Goal: Information Seeking & Learning: Check status

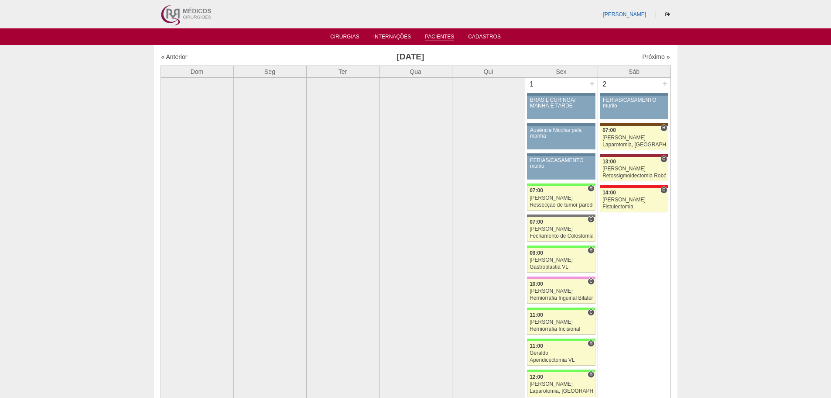
click at [436, 38] on link "Pacientes" at bounding box center [439, 37] width 29 height 7
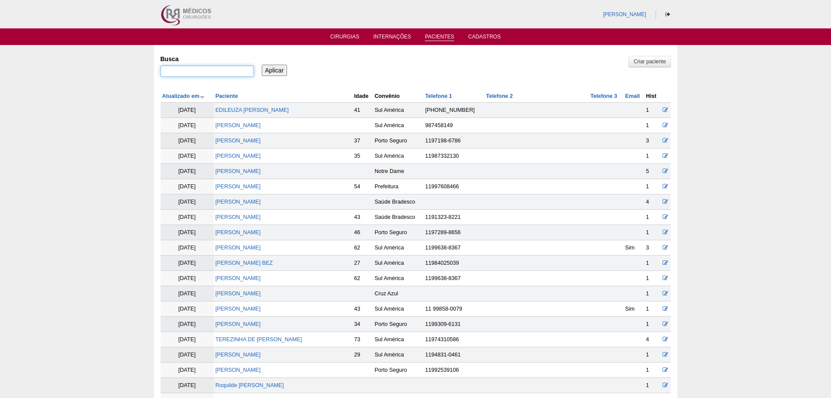
click at [201, 71] on input "Busca" at bounding box center [207, 70] width 93 height 11
type input ""allan Felipe Rocha""
click at [272, 70] on input "Aplicar" at bounding box center [275, 70] width 26 height 11
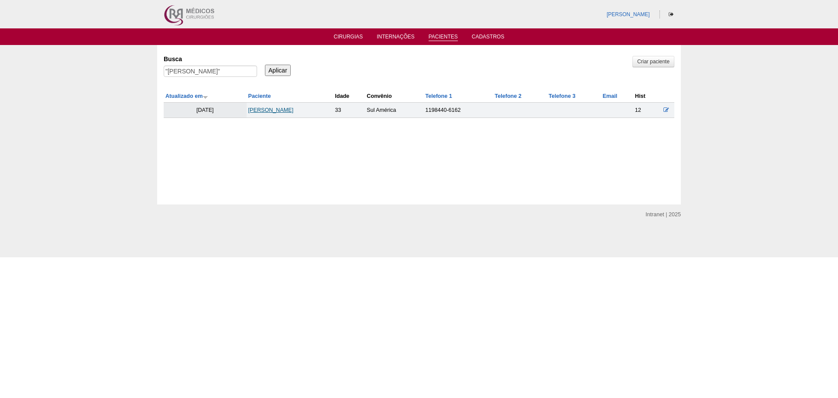
drag, startPoint x: 0, startPoint y: 0, endPoint x: 275, endPoint y: 110, distance: 295.9
click at [275, 110] on link "Allan Felipe Rocha" at bounding box center [270, 110] width 45 height 6
click at [217, 71] on input ""allan Felipe Rocha"" at bounding box center [210, 70] width 93 height 11
type input ""[PERSON_NAME]""
click at [273, 69] on input "Aplicar" at bounding box center [278, 70] width 26 height 11
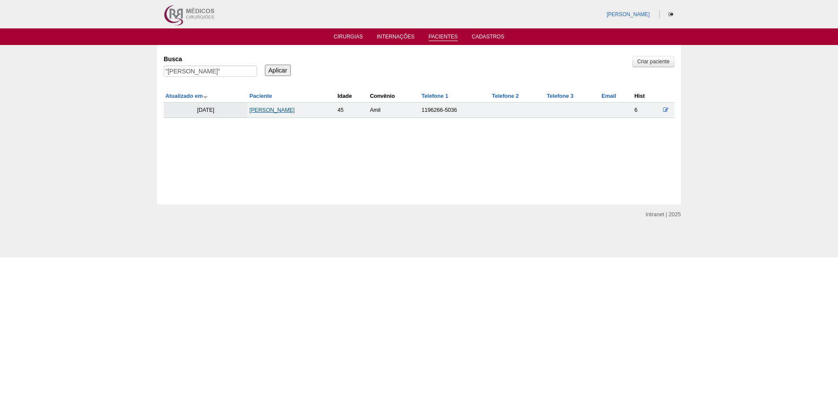
click at [271, 110] on link "[PERSON_NAME]" at bounding box center [271, 110] width 45 height 6
click at [223, 72] on input ""Geraldo Alan oliveira"" at bounding box center [210, 70] width 93 height 11
type input ""[PERSON_NAME]""
click at [265, 65] on input "Aplicar" at bounding box center [278, 70] width 26 height 11
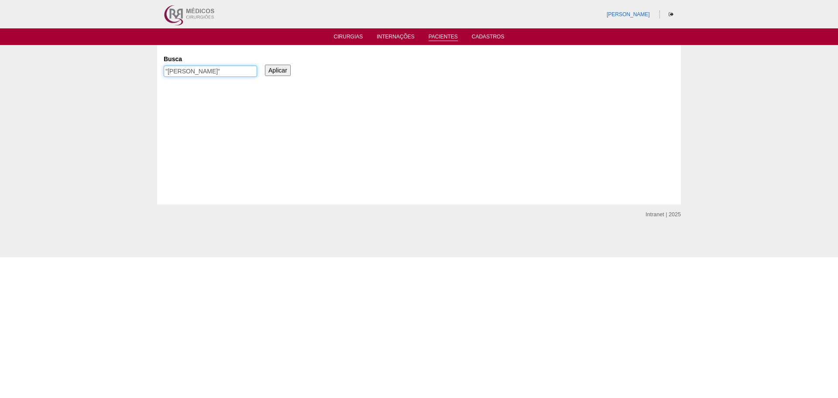
click at [182, 71] on input ""[PERSON_NAME]"" at bounding box center [210, 70] width 93 height 11
type input ""[PERSON_NAME]""
click at [280, 69] on input "Aplicar" at bounding box center [278, 70] width 26 height 11
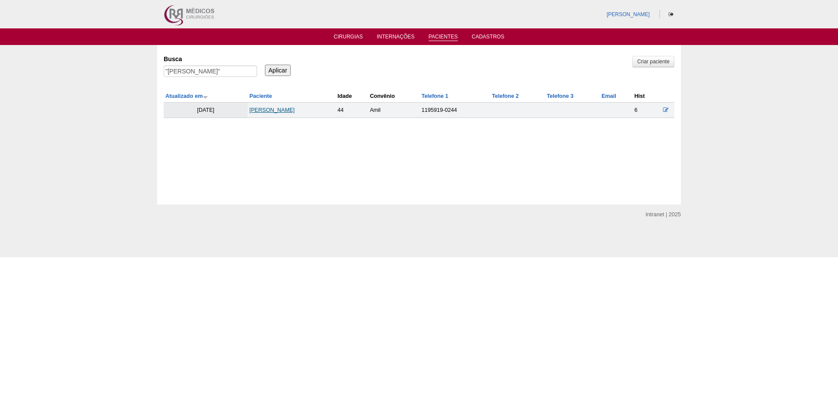
click at [275, 112] on link "Paula Regina Cardoso" at bounding box center [271, 110] width 45 height 6
click at [225, 71] on input ""[PERSON_NAME]"" at bounding box center [210, 70] width 93 height 11
type input ""[PERSON_NAME] [PERSON_NAME]""
click at [265, 65] on input "Aplicar" at bounding box center [278, 70] width 26 height 11
click at [283, 107] on link "Solange [PERSON_NAME]" at bounding box center [279, 110] width 67 height 6
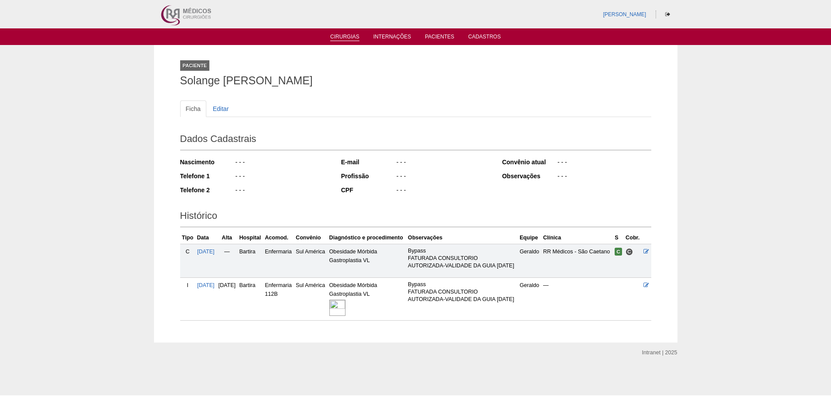
click at [342, 34] on link "Cirurgias" at bounding box center [344, 37] width 29 height 7
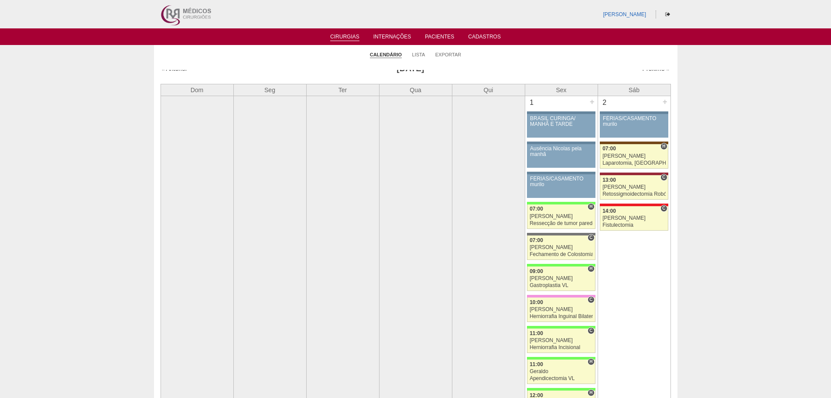
click at [645, 75] on link "Próximo »" at bounding box center [655, 75] width 27 height 7
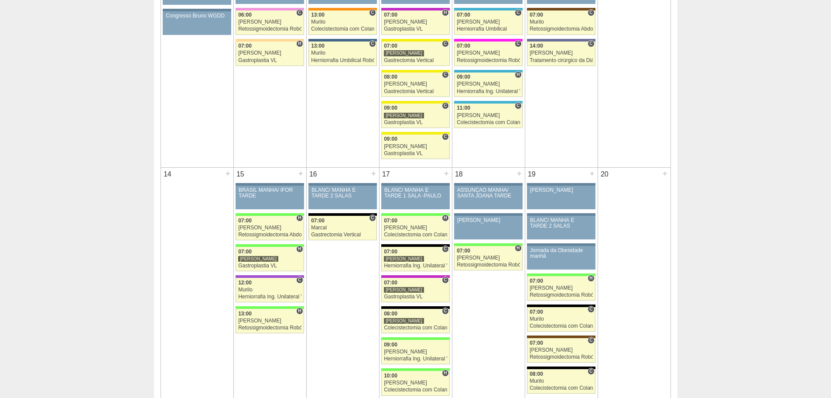
scroll to position [524, 0]
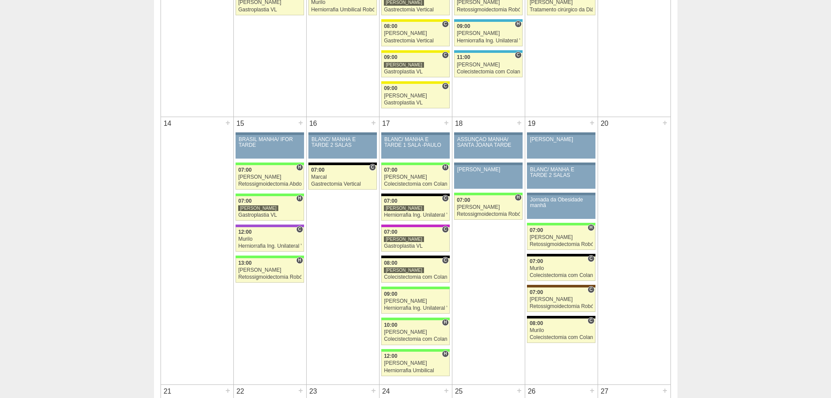
scroll to position [524, 0]
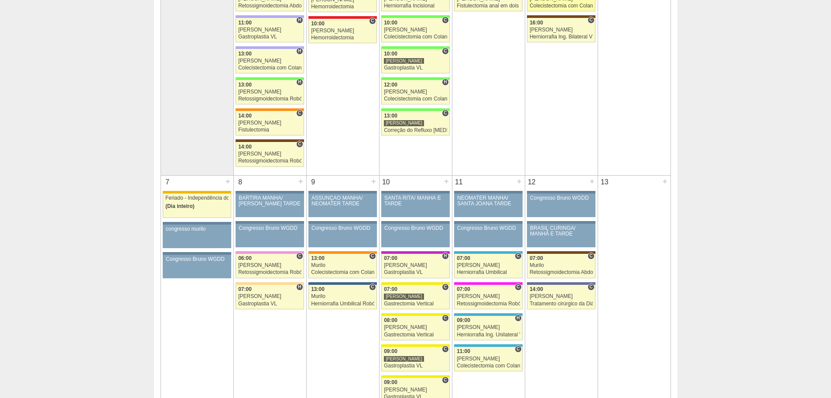
drag, startPoint x: 573, startPoint y: 103, endPoint x: 582, endPoint y: 99, distance: 10.3
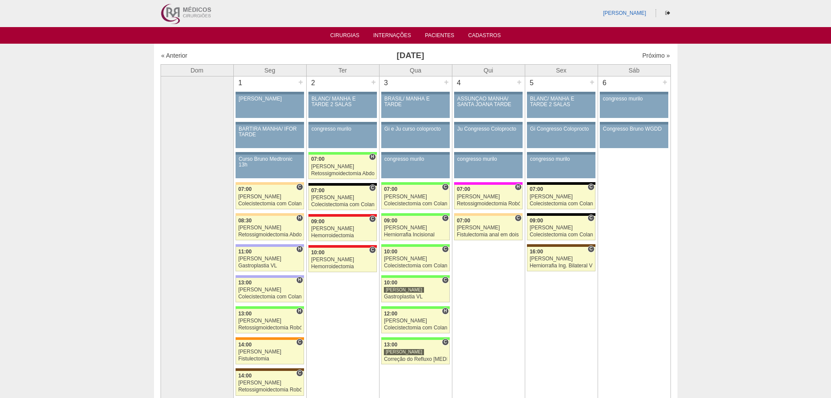
scroll to position [0, 0]
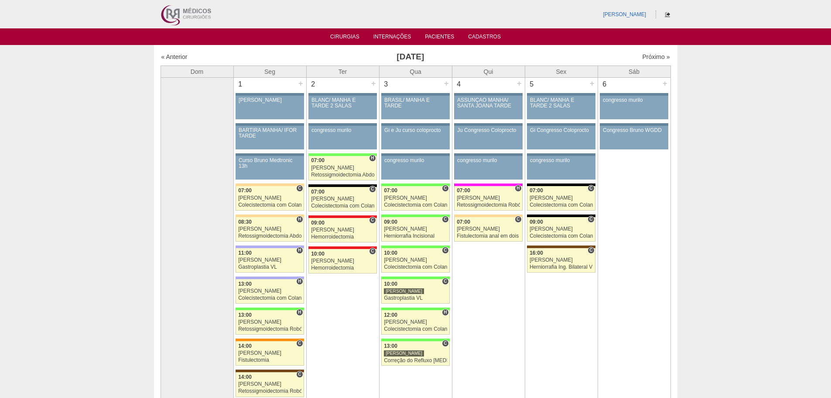
click at [667, 15] on icon at bounding box center [667, 14] width 5 height 5
